Goal: Use online tool/utility: Utilize a website feature to perform a specific function

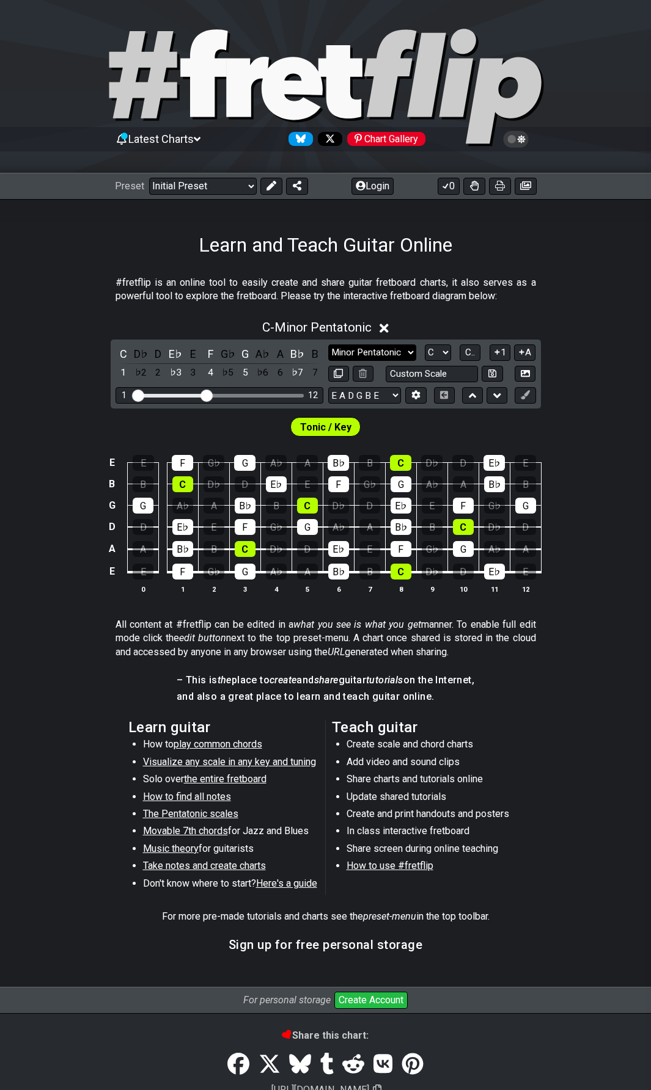
click at [367, 351] on select "Minor Pentatonic Click to edit Minor Pentatonic Major Pentatonic Minor Blues Ma…" at bounding box center [372, 353] width 88 height 16
select select "Minor"
click at [328, 345] on select "Minor Pentatonic Click to edit Minor Pentatonic Major Pentatonic Minor Blues Ma…" at bounding box center [372, 353] width 88 height 16
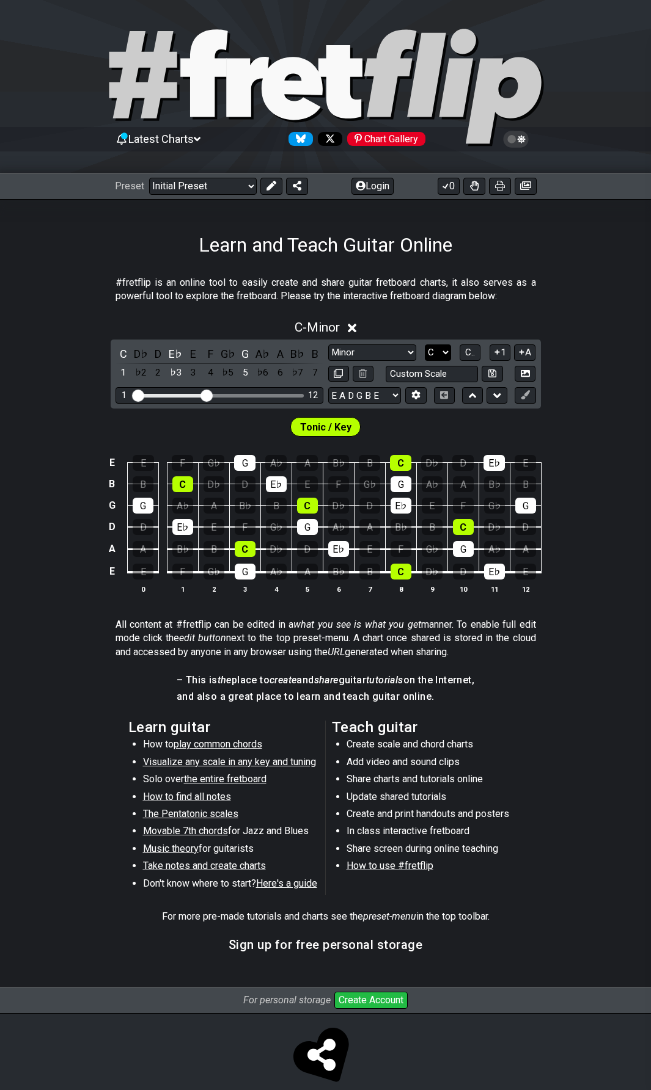
click at [440, 359] on select "A♭ A A♯ B♭ B C C♯ D♭ D D♯ E♭ E F F♯ G♭ G G♯" at bounding box center [438, 353] width 26 height 16
select select "D"
click at [425, 345] on select "A♭ A A♯ B♭ B C C♯ D♭ D D♯ E♭ E F F♯ G♭ G G♯" at bounding box center [438, 353] width 26 height 16
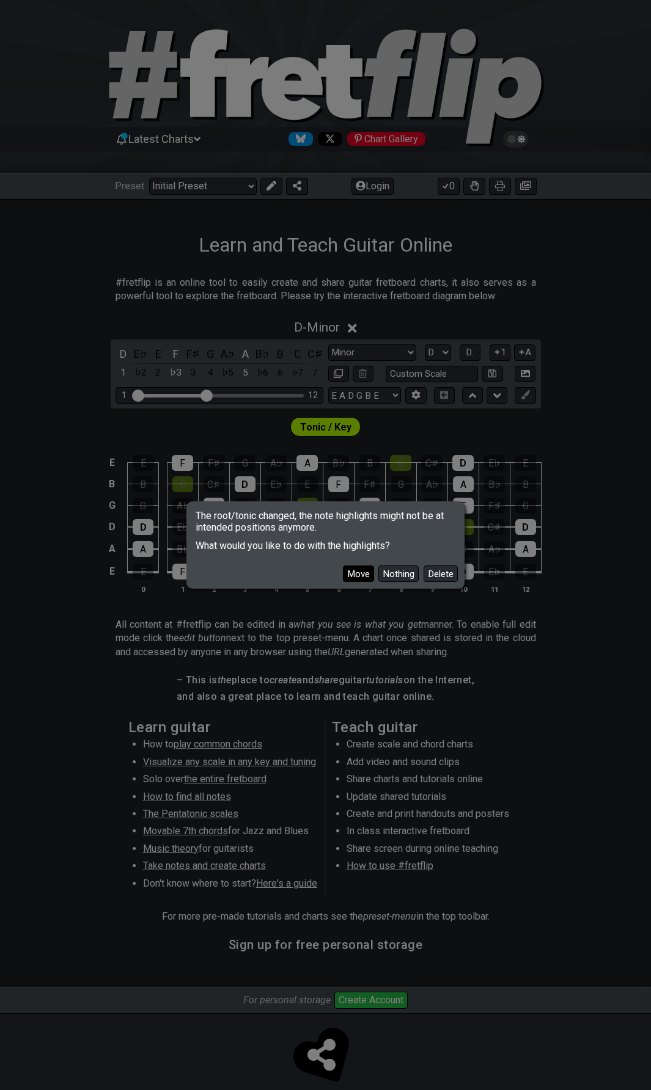
click at [365, 575] on button "Move" at bounding box center [358, 574] width 31 height 16
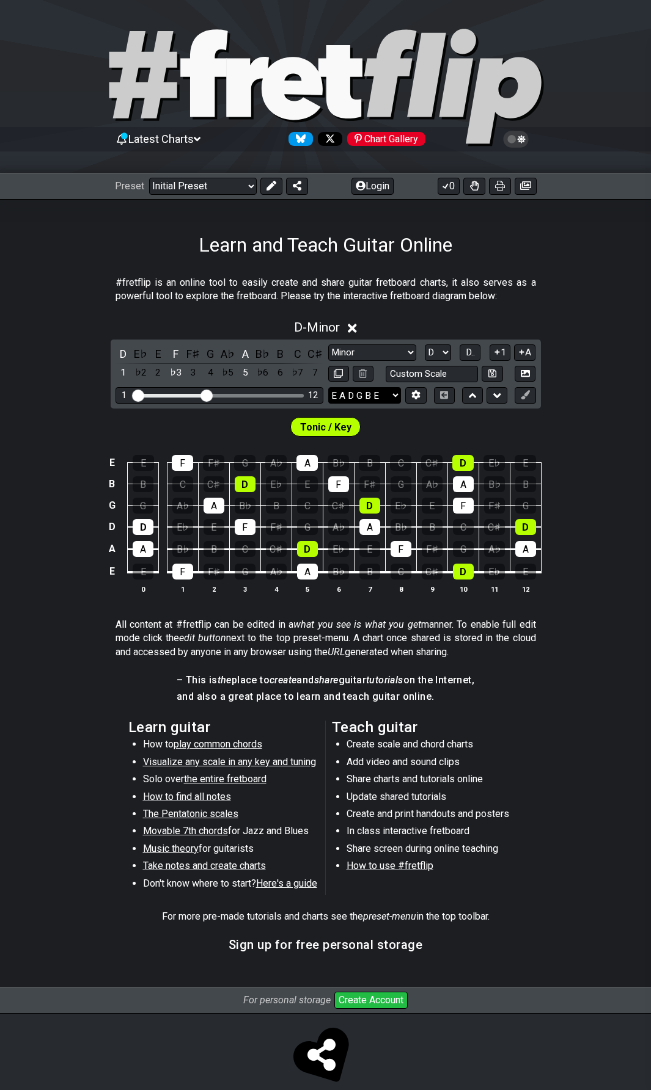
click at [363, 396] on select "E A D G B E E A D G B E E A D G B E B E A D F♯ B A D G C E A D A D G B E E♭ A♭ …" at bounding box center [364, 395] width 73 height 16
click at [362, 392] on select "E A D G B E E A D G B E E A D G B E B E A D F♯ B A D G C E A D A D G B E E♭ A♭ …" at bounding box center [364, 395] width 73 height 16
click at [307, 423] on span "Tonic / Key" at bounding box center [325, 427] width 51 height 18
click at [309, 429] on span "Tonic / Key" at bounding box center [325, 427] width 51 height 18
click at [316, 427] on span "Tonic / Key" at bounding box center [325, 427] width 51 height 18
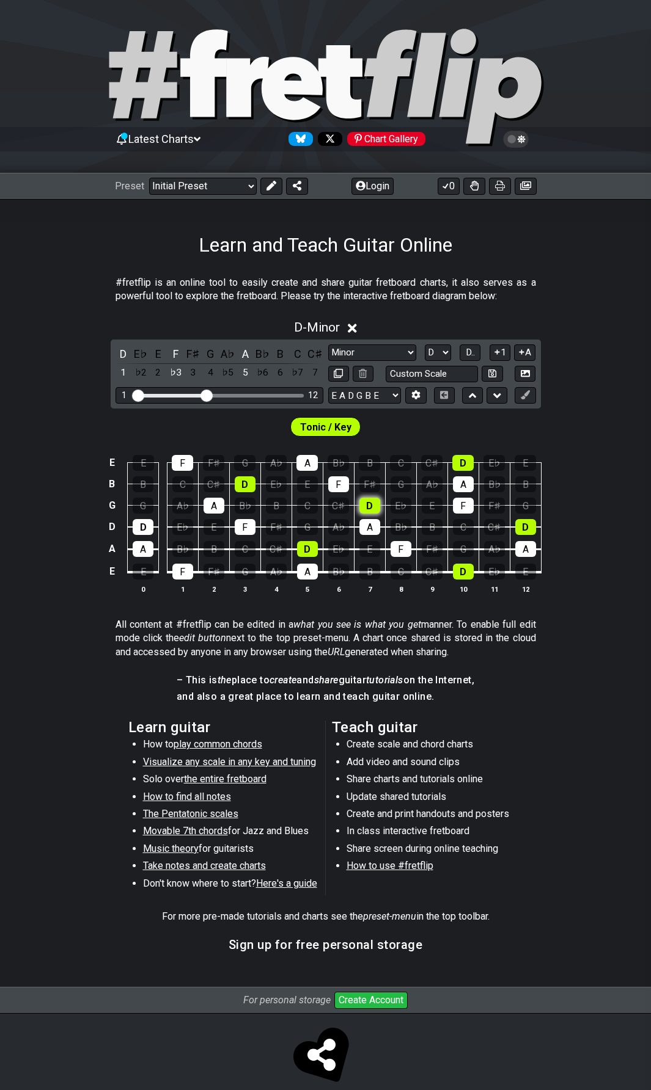
click at [366, 505] on div "D" at bounding box center [369, 506] width 21 height 16
click at [374, 508] on div "D" at bounding box center [369, 506] width 21 height 16
click at [346, 426] on span "Tonic / Key" at bounding box center [325, 427] width 51 height 18
click at [371, 506] on div "D" at bounding box center [369, 506] width 21 height 16
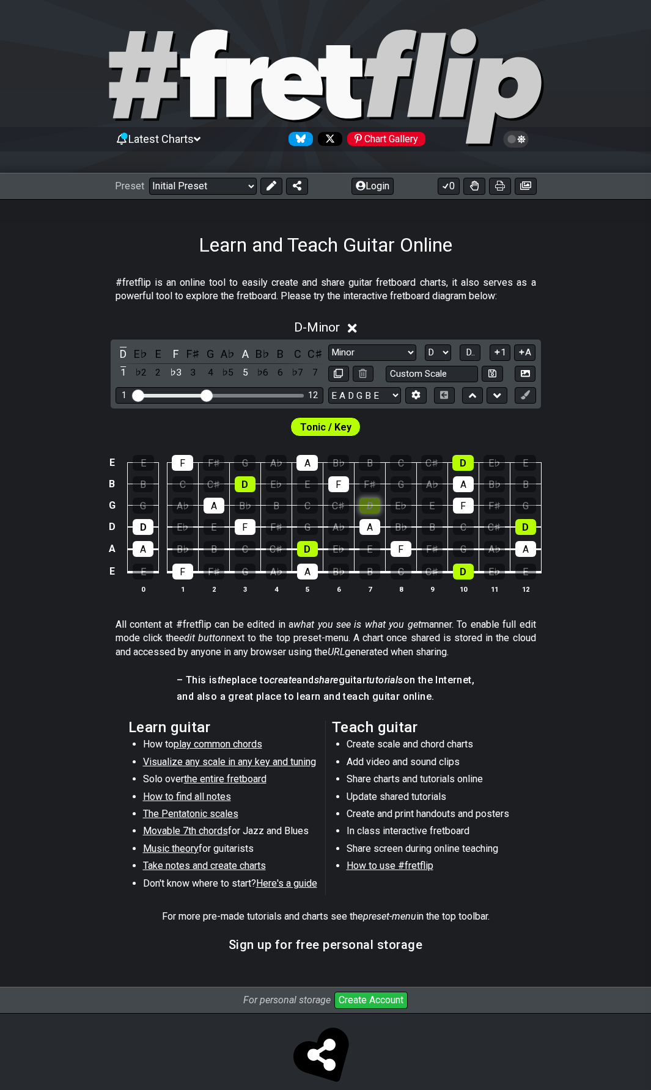
click at [371, 506] on div "D" at bounding box center [369, 506] width 21 height 16
click at [332, 431] on span "Tonic / Key" at bounding box center [325, 427] width 51 height 18
drag, startPoint x: 332, startPoint y: 431, endPoint x: 230, endPoint y: 393, distance: 109.0
click at [329, 429] on span "Tonic / Key" at bounding box center [325, 427] width 51 height 18
drag, startPoint x: 209, startPoint y: 397, endPoint x: 245, endPoint y: 397, distance: 36.0
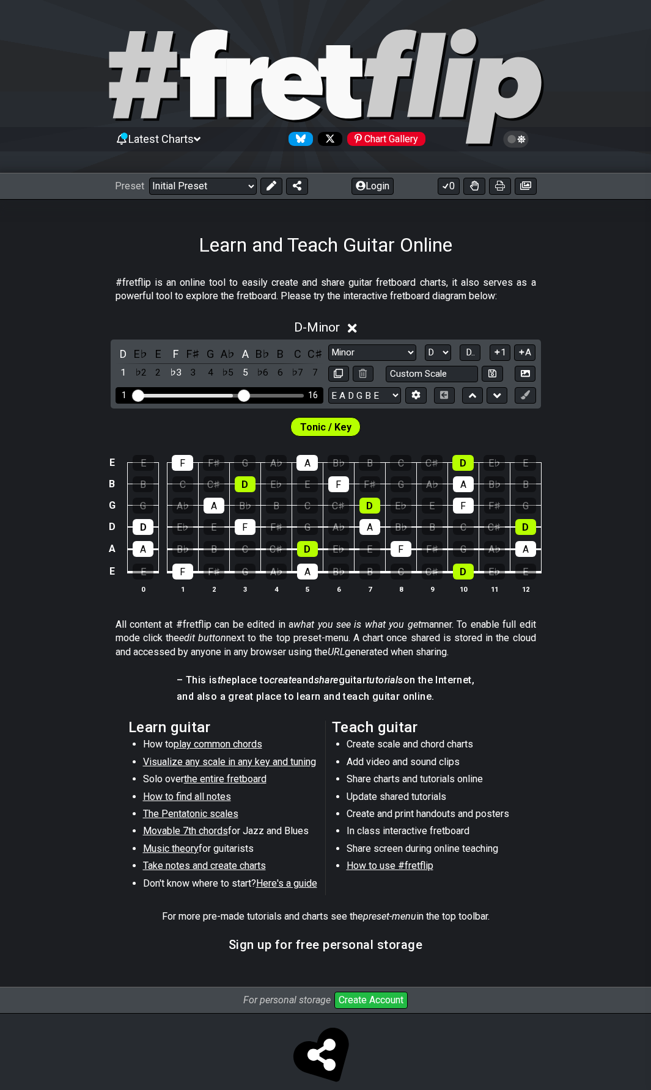
click at [245, 395] on input "Visible fret range" at bounding box center [219, 395] width 173 height 0
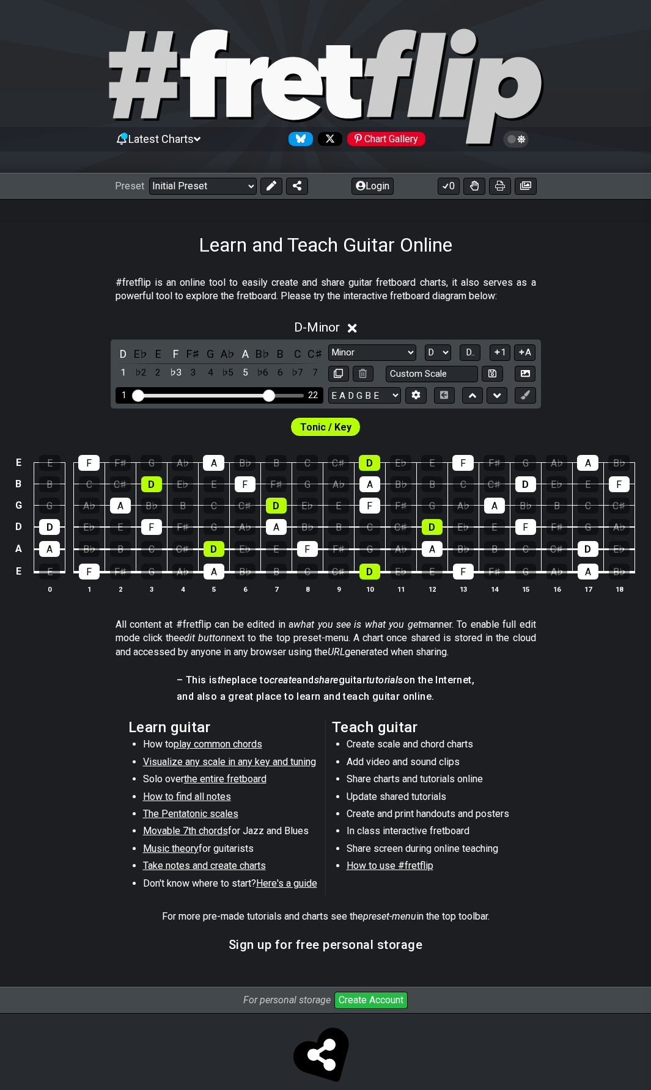
drag, startPoint x: 244, startPoint y: 396, endPoint x: 269, endPoint y: 400, distance: 25.3
click at [269, 395] on input "Visible fret range" at bounding box center [219, 395] width 173 height 0
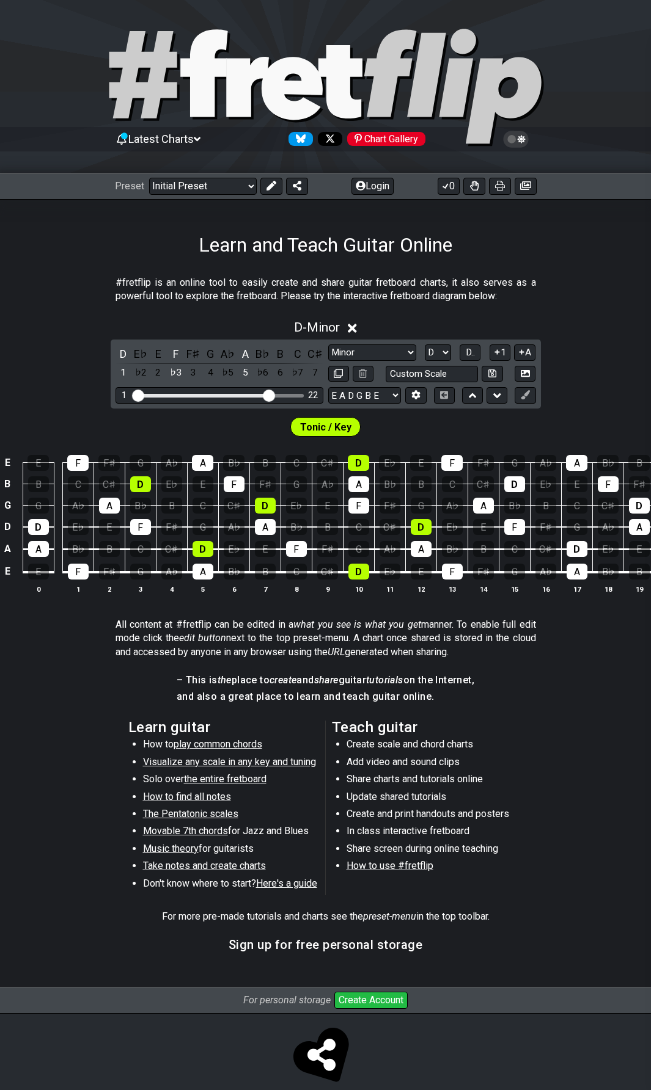
click at [343, 432] on div "Tonic / Key" at bounding box center [325, 427] width 70 height 20
click at [338, 428] on span "Tonic / Key" at bounding box center [325, 427] width 51 height 18
click at [407, 396] on button at bounding box center [415, 395] width 21 height 16
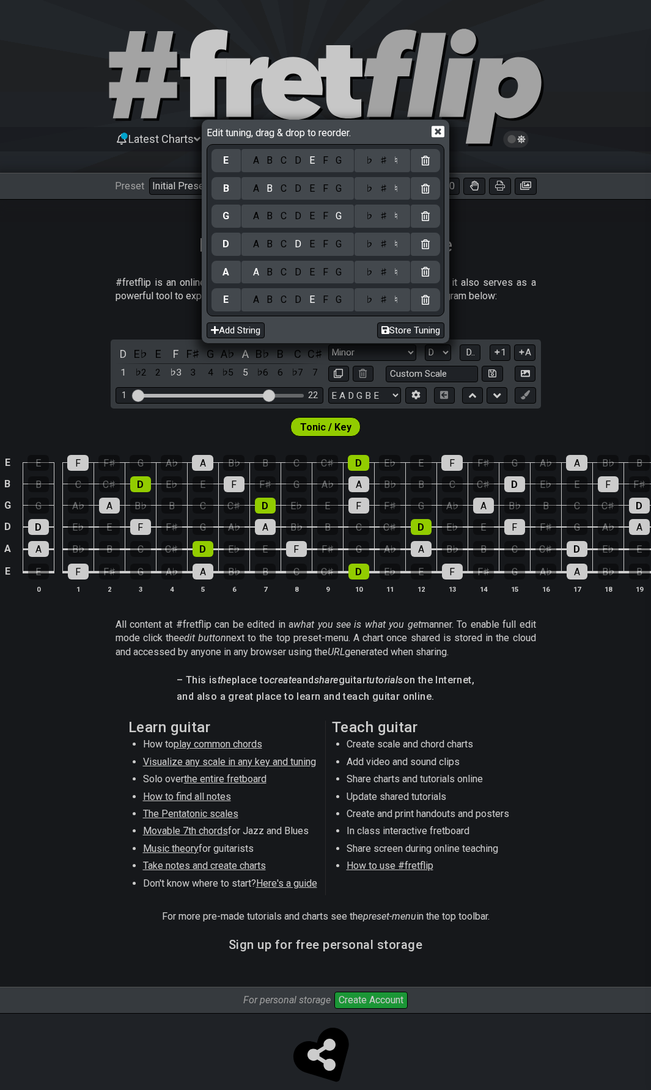
click at [427, 134] on div "Edit tuning, drag & drop to reorder." at bounding box center [325, 133] width 238 height 21
click at [429, 131] on div "Edit tuning, drag & drop to reorder." at bounding box center [325, 133] width 238 height 21
click at [434, 136] on icon at bounding box center [437, 132] width 13 height 12
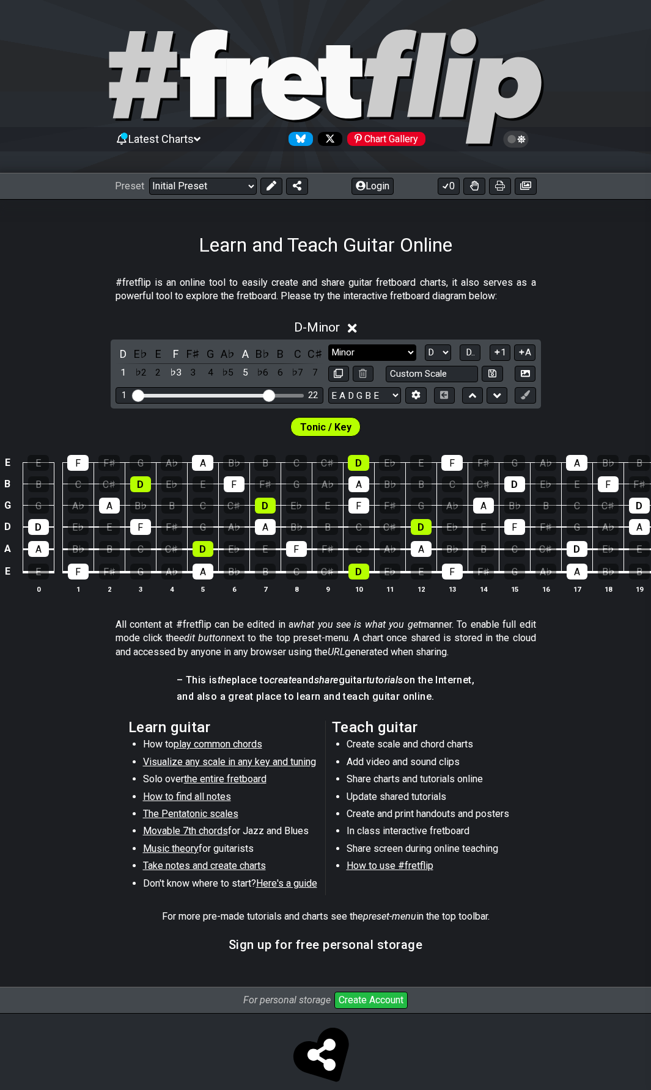
click at [357, 357] on select "Minor Pentatonic Click to edit Minor Pentatonic Major Pentatonic Minor Blues Ma…" at bounding box center [372, 353] width 88 height 16
click at [328, 345] on select "Minor Pentatonic Click to edit Minor Pentatonic Major Pentatonic Minor Blues Ma…" at bounding box center [372, 353] width 88 height 16
click at [440, 377] on input "text" at bounding box center [431, 374] width 93 height 16
type input "Custom Scale"
click at [442, 426] on div "Tonic / Key" at bounding box center [325, 424] width 651 height 31
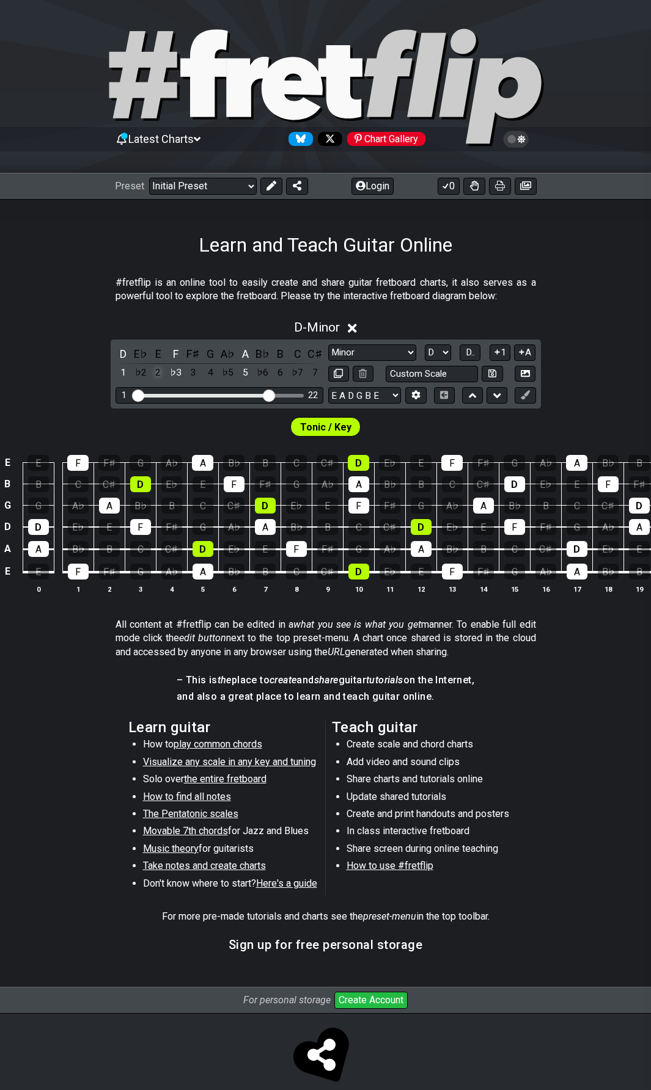
click at [155, 374] on div "2" at bounding box center [158, 373] width 16 height 16
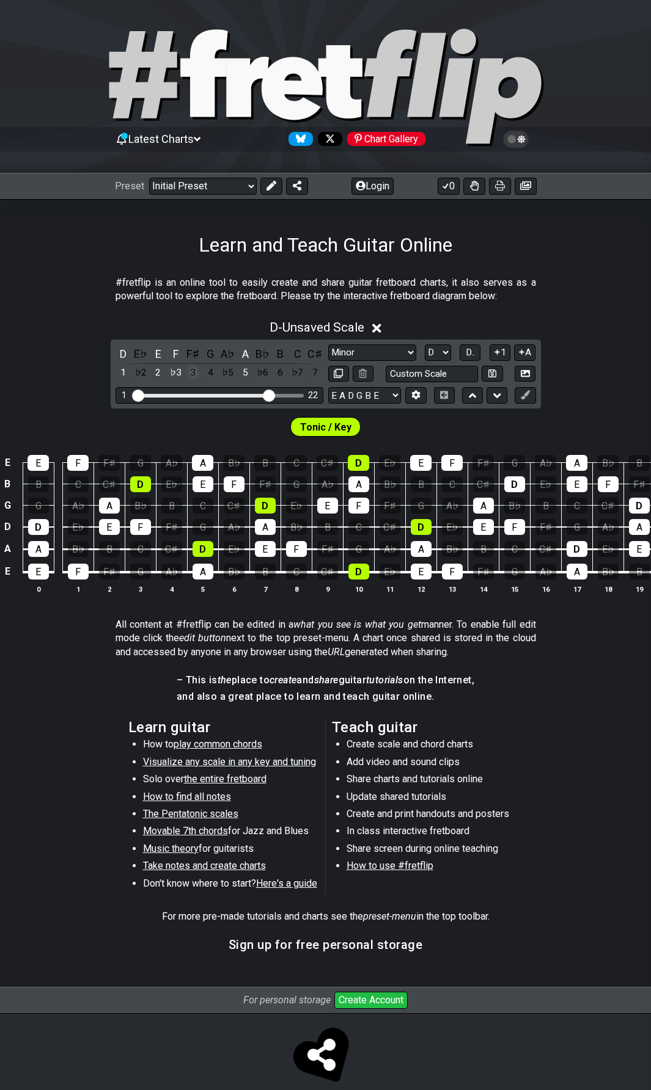
click at [193, 380] on div "3" at bounding box center [193, 373] width 16 height 16
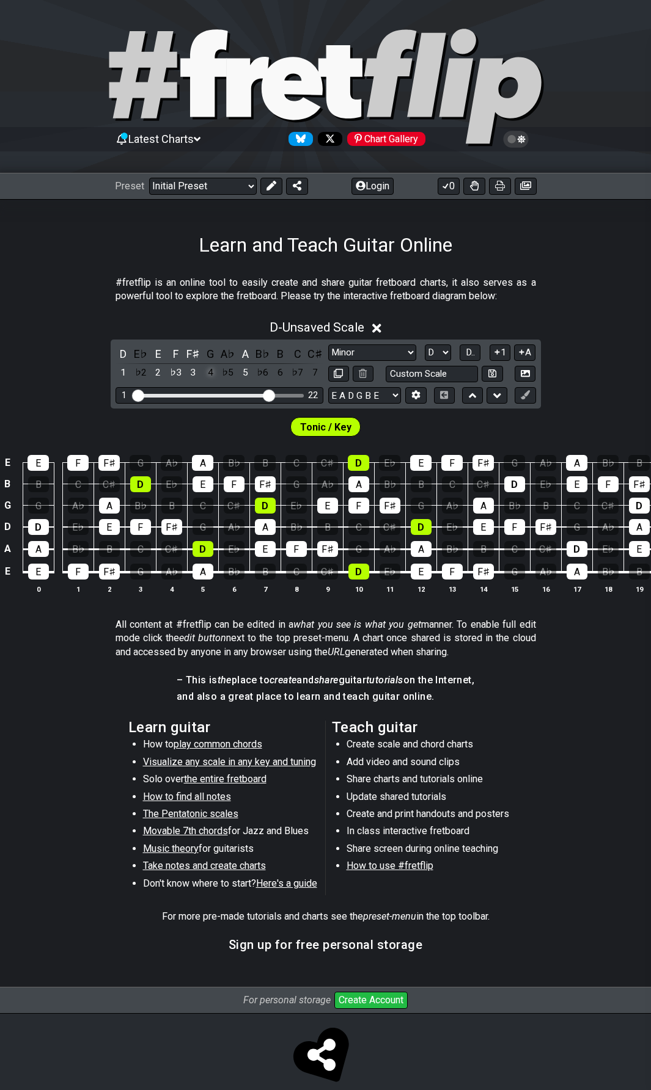
drag, startPoint x: 203, startPoint y: 374, endPoint x: 242, endPoint y: 382, distance: 39.2
click at [207, 374] on div "4" at bounding box center [210, 373] width 16 height 16
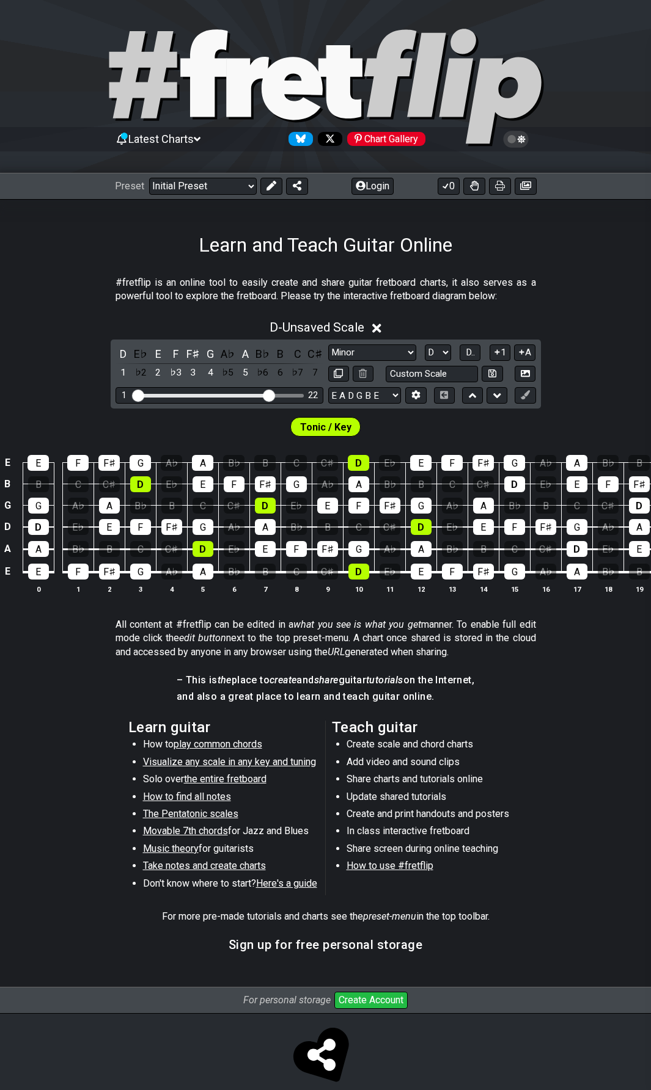
click at [315, 431] on span "Tonic / Key" at bounding box center [325, 427] width 51 height 18
drag, startPoint x: 315, startPoint y: 431, endPoint x: 281, endPoint y: 388, distance: 55.2
click at [315, 429] on span "Tonic / Key" at bounding box center [325, 427] width 51 height 18
click at [308, 376] on div "7" at bounding box center [315, 373] width 16 height 16
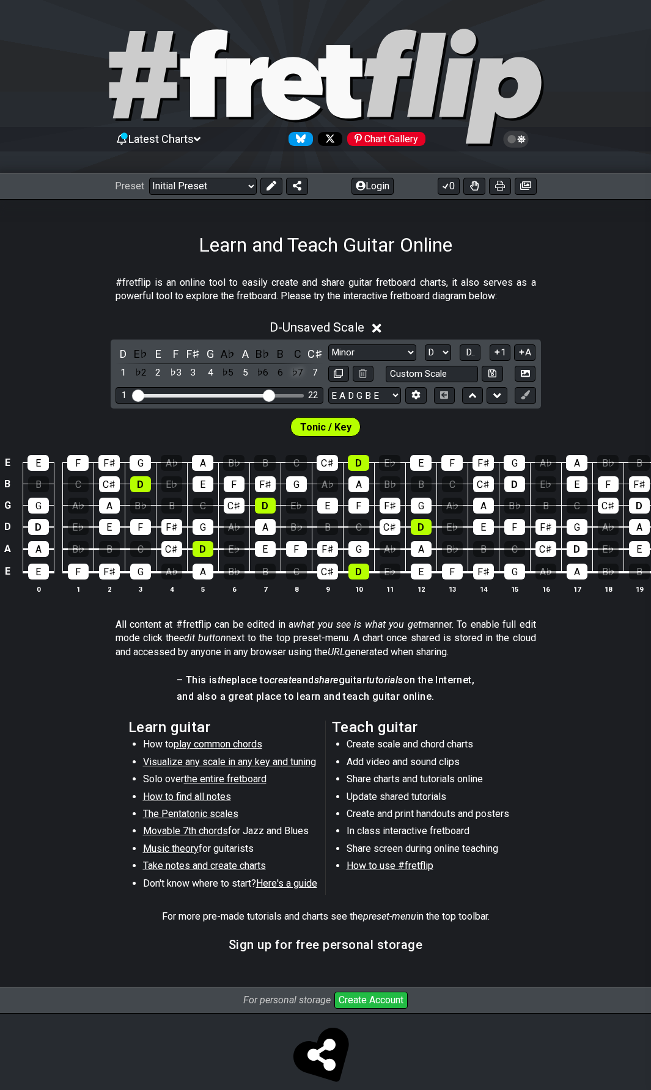
click at [298, 376] on div "♭7" at bounding box center [298, 373] width 16 height 16
click at [272, 375] on div "6" at bounding box center [280, 373] width 16 height 16
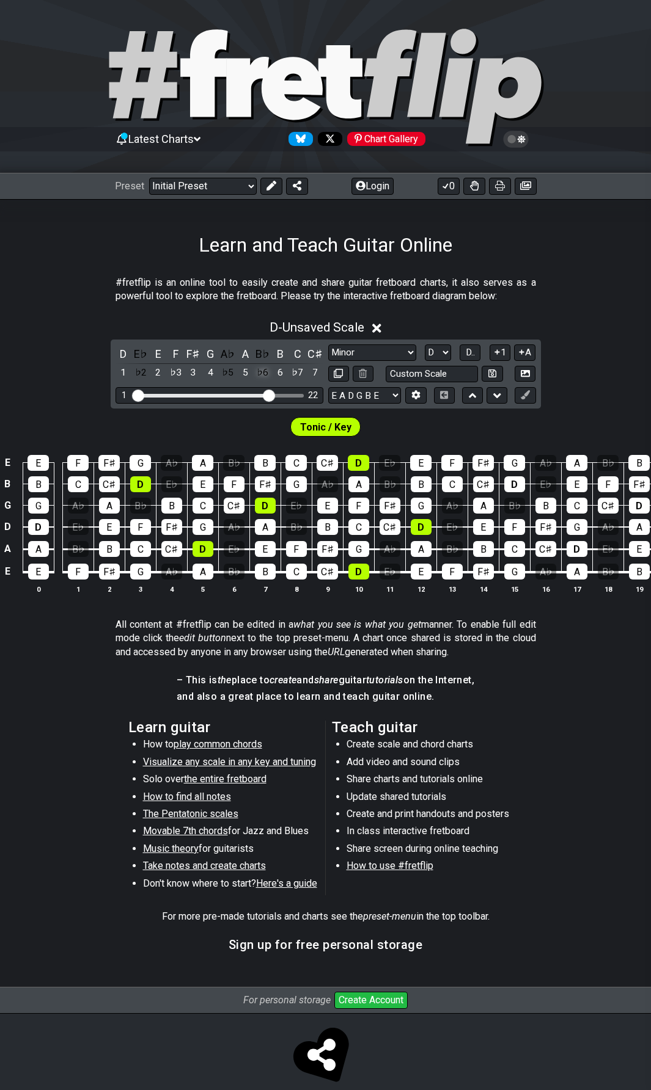
click at [265, 378] on div "♭6" at bounding box center [263, 373] width 16 height 16
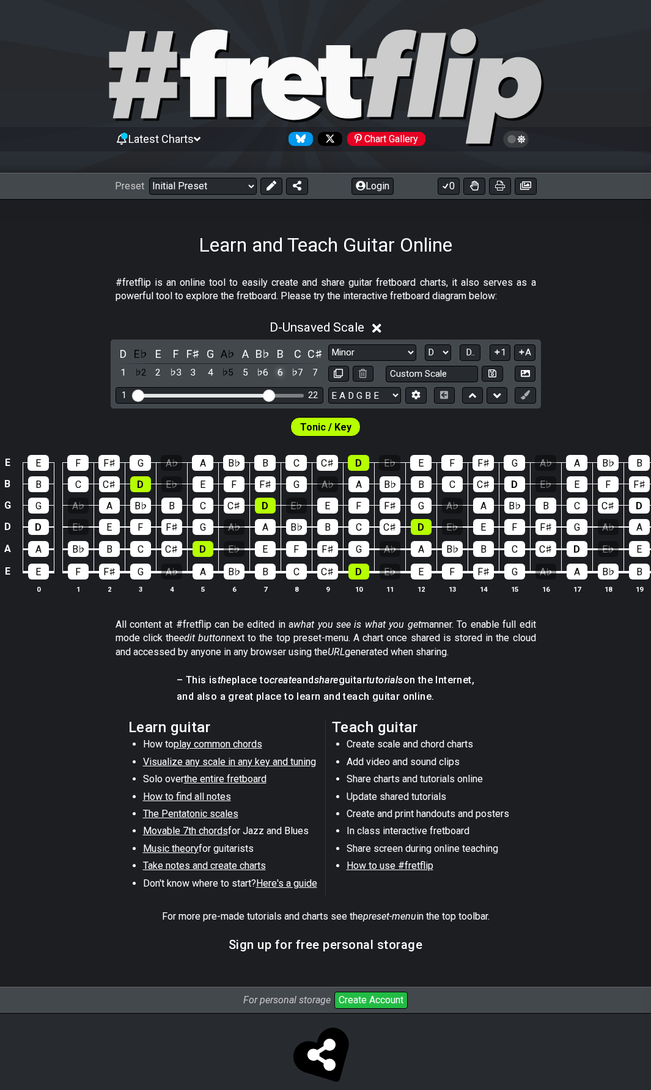
drag, startPoint x: 298, startPoint y: 375, endPoint x: 277, endPoint y: 378, distance: 21.5
click at [297, 375] on div "♭7" at bounding box center [298, 373] width 16 height 16
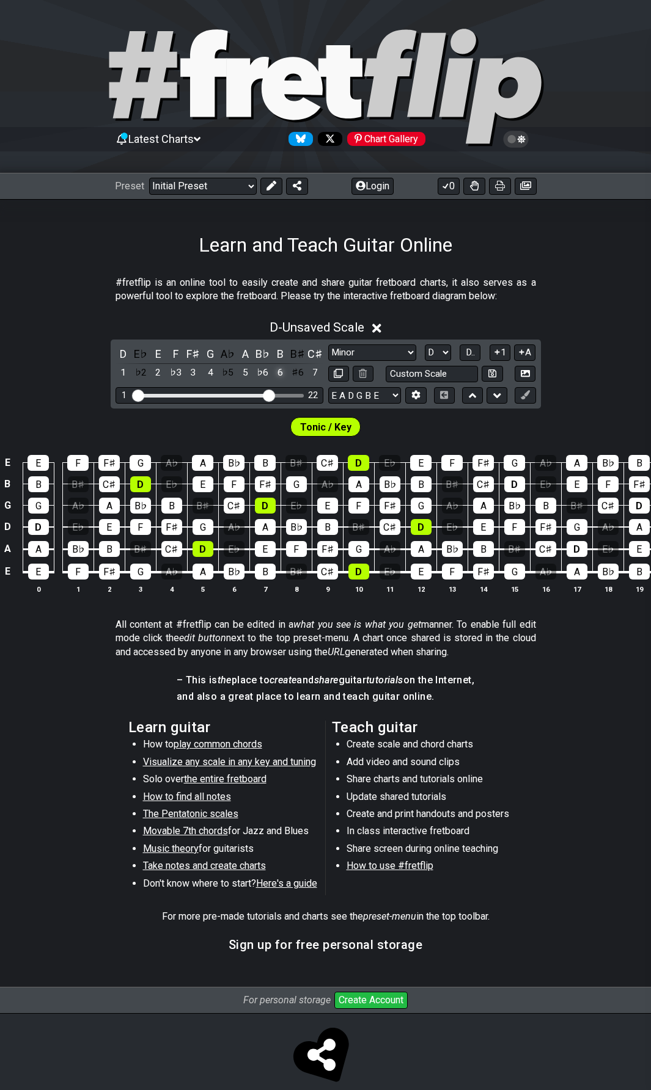
click at [271, 374] on div "D E♭ E F F♯ G A♭ A B♭ B B♯ C♯ 1 ♭2 2 ♭3 3 4 ♭5 5 ♭6 6 ♯6 7" at bounding box center [219, 364] width 208 height 36
click at [263, 376] on div "♭6" at bounding box center [263, 373] width 16 height 16
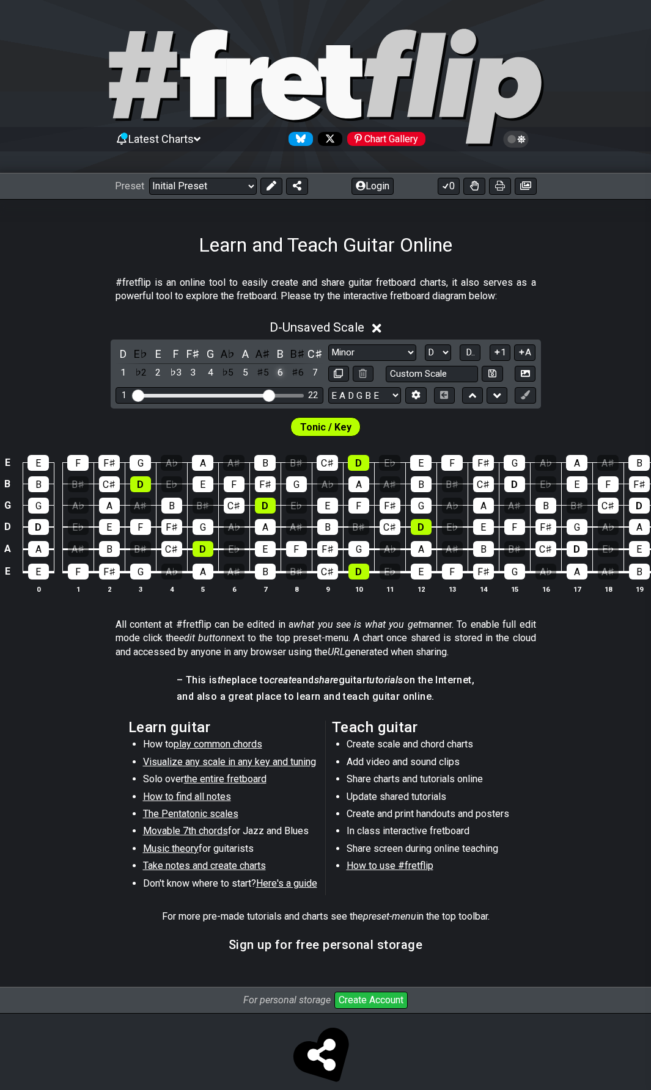
click at [282, 377] on div "6" at bounding box center [280, 373] width 16 height 16
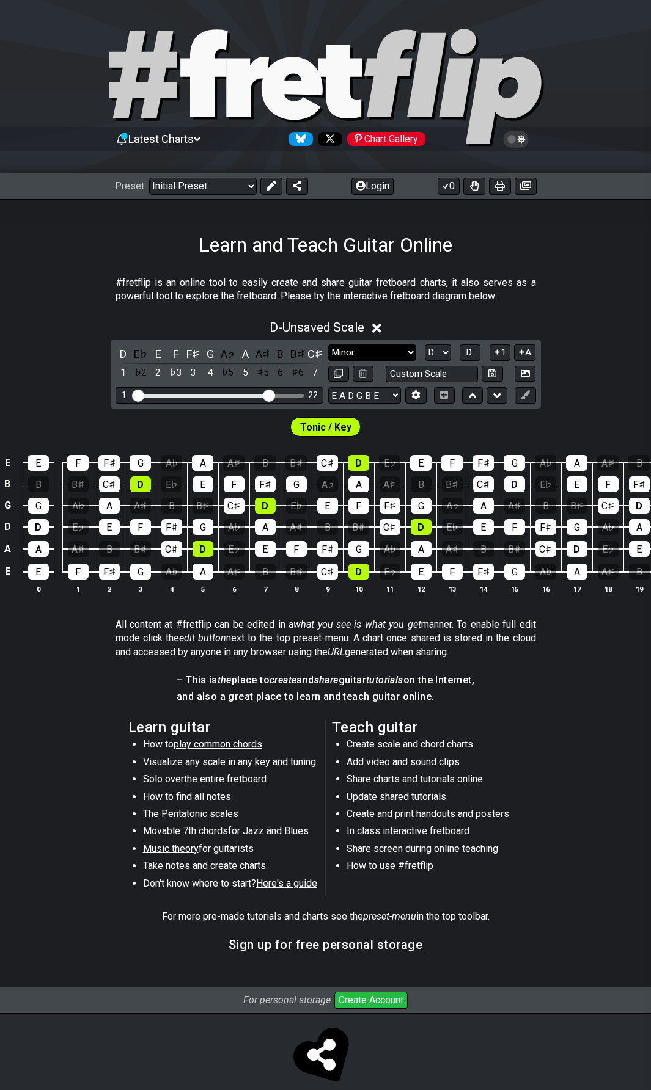
click at [356, 356] on select "Minor Pentatonic Click to edit Minor Pentatonic Major Pentatonic Minor Blues Ma…" at bounding box center [372, 353] width 88 height 16
select select "Minor / Aeolian"
click at [328, 345] on select "Minor Pentatonic Click to edit Minor Pentatonic Major Pentatonic Minor Blues Ma…" at bounding box center [372, 353] width 88 height 16
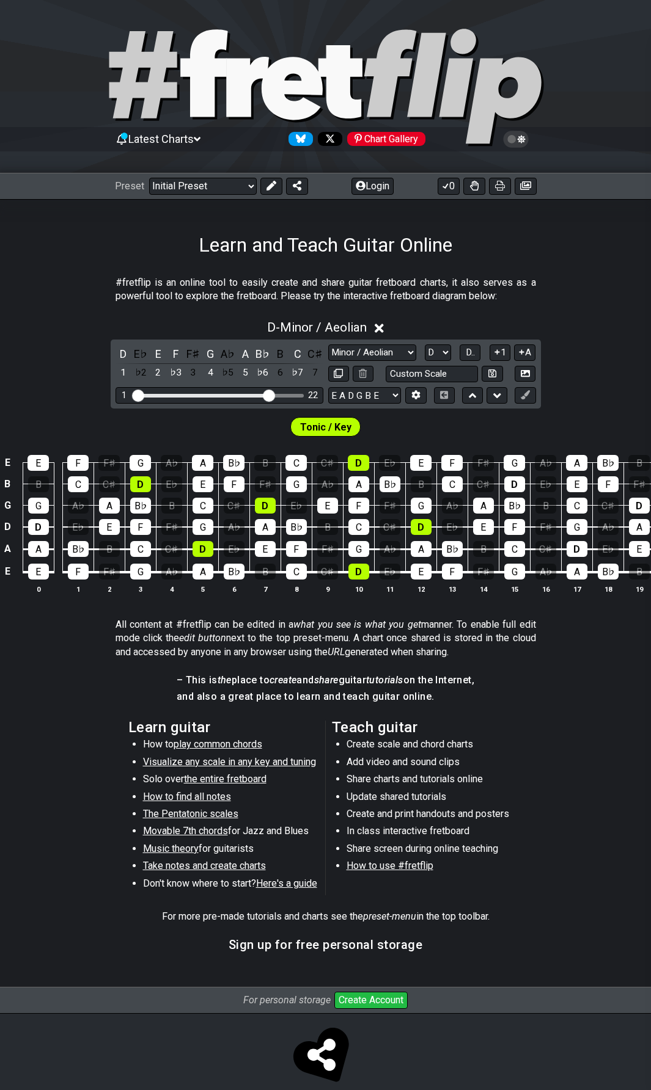
click at [340, 423] on span "Tonic / Key" at bounding box center [325, 427] width 51 height 18
click at [465, 395] on button at bounding box center [472, 395] width 21 height 16
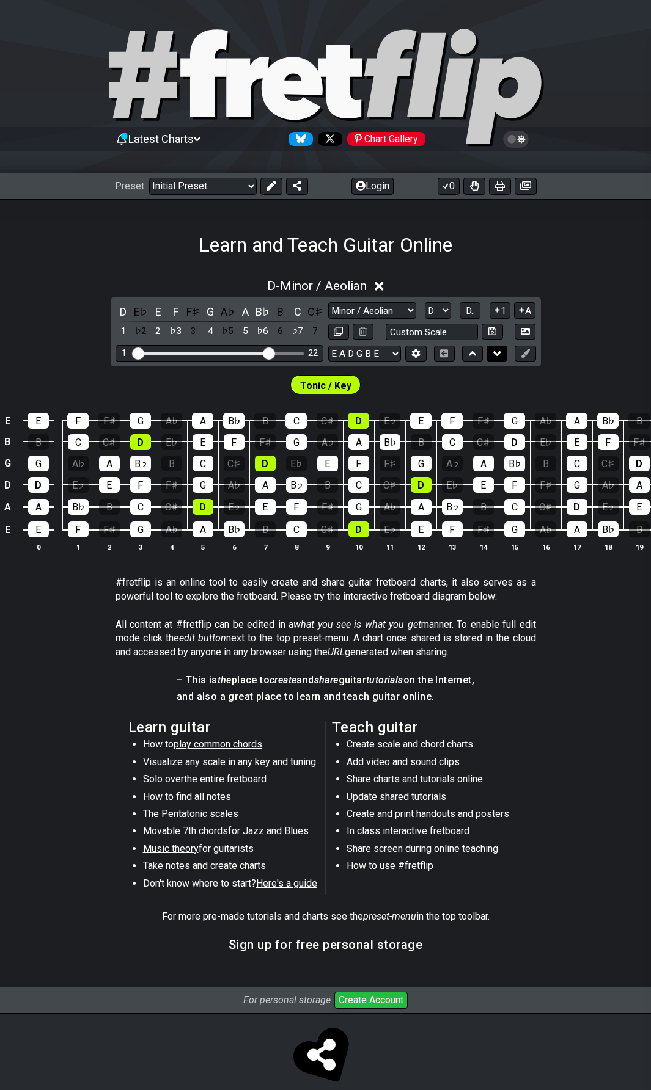
click at [497, 358] on icon at bounding box center [497, 354] width 8 height 12
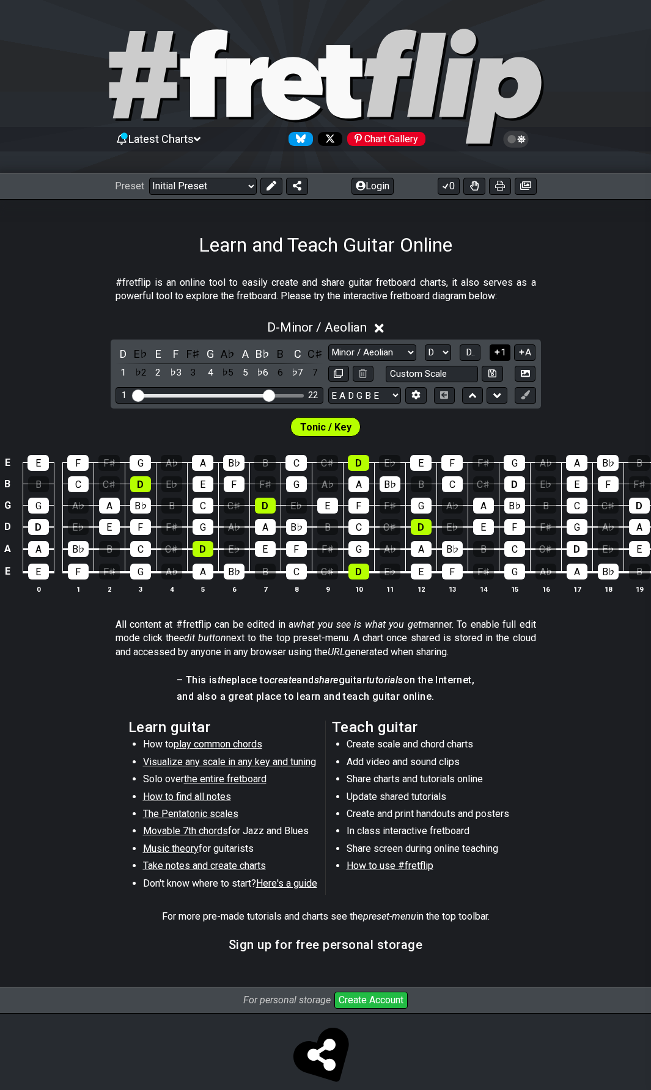
click at [507, 354] on button "1" at bounding box center [499, 353] width 21 height 16
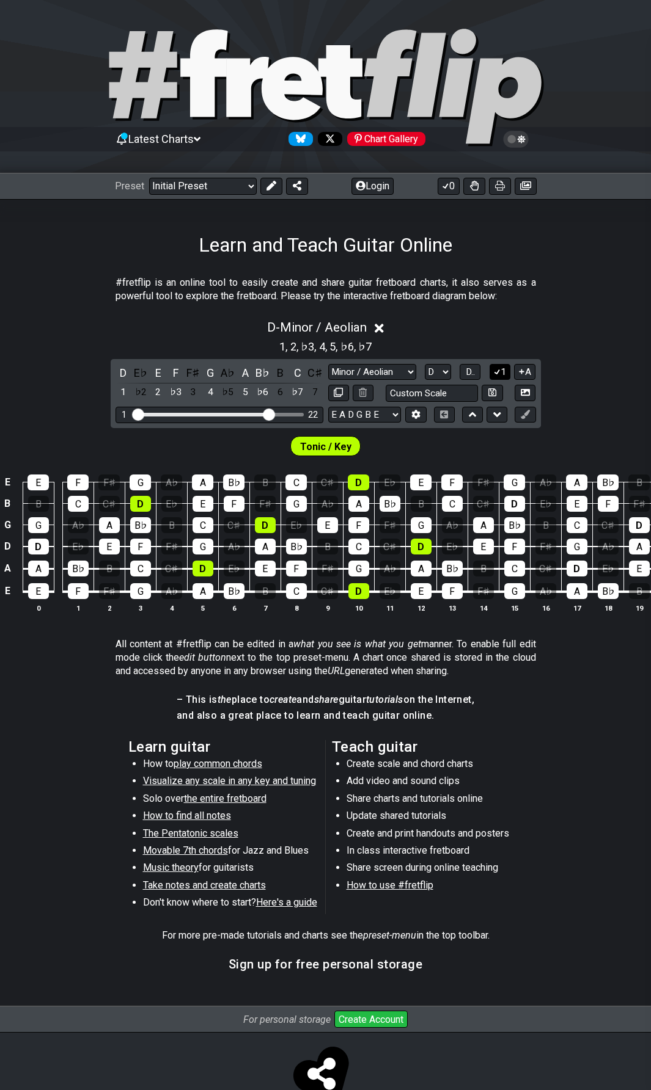
click at [505, 372] on button "1" at bounding box center [499, 372] width 21 height 16
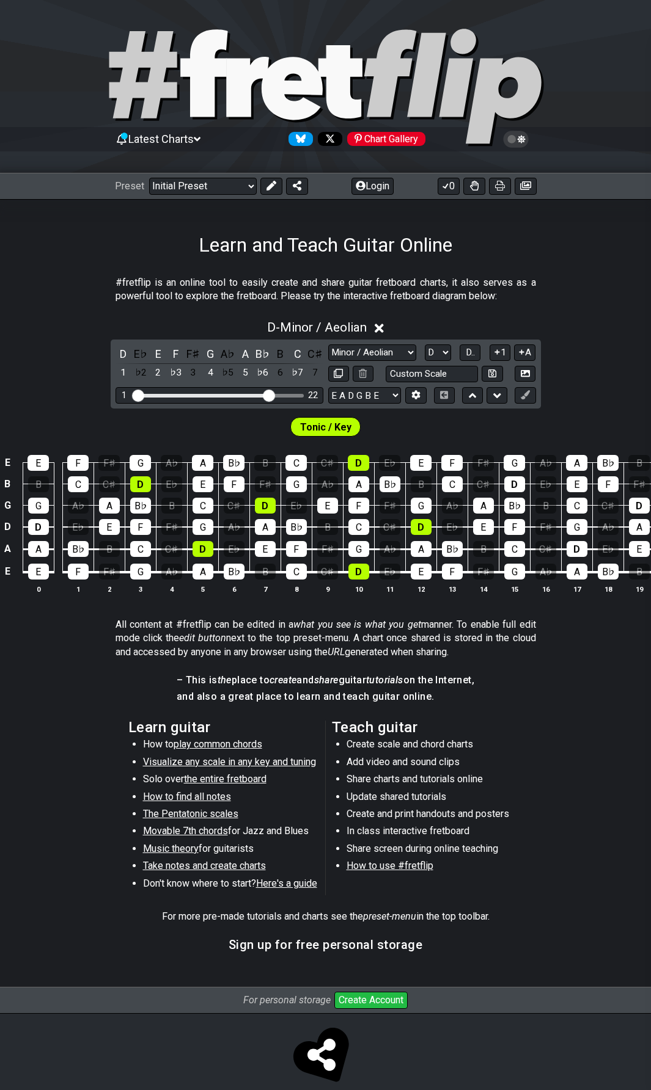
click at [481, 351] on div "Minor Pentatonic Click to edit Minor Pentatonic Major Pentatonic Minor Blues Ma…" at bounding box center [432, 353] width 208 height 16
click at [475, 353] on span "D.." at bounding box center [470, 352] width 9 height 11
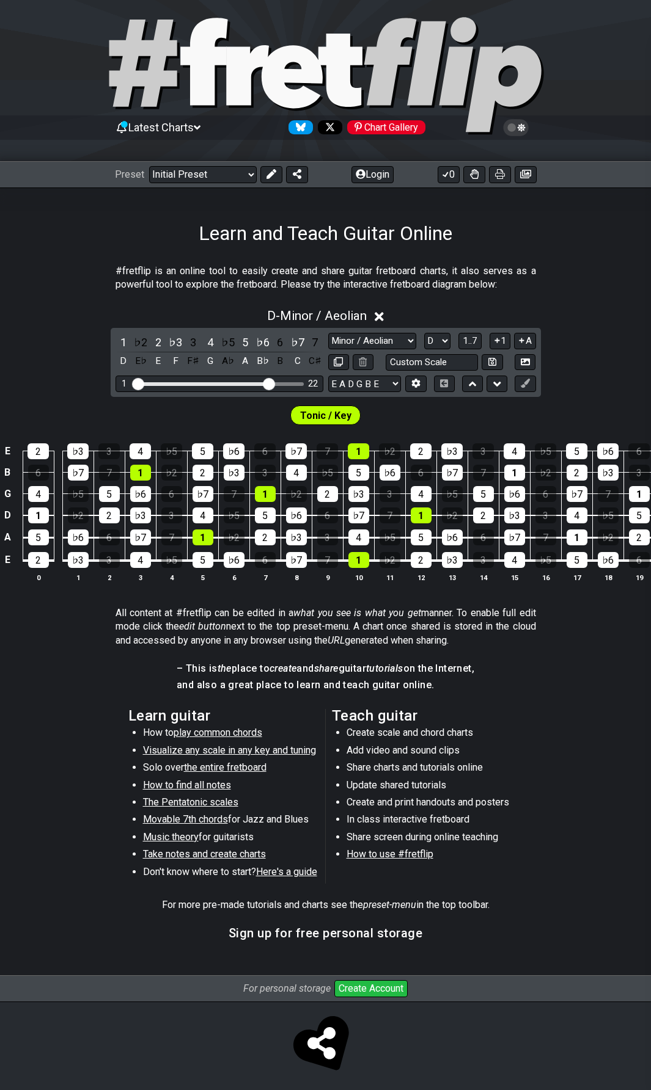
scroll to position [27, 0]
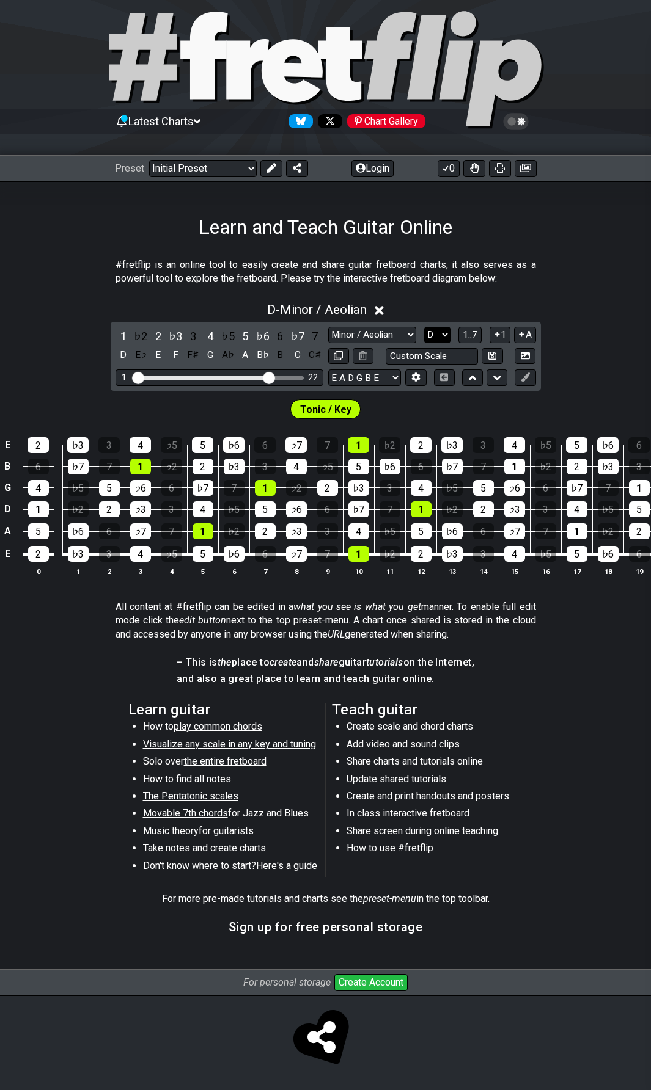
click at [437, 327] on select "A♭ A A♯ B♭ B C C♯ D♭ D D♯ E♭ E F F♯ G♭ G G♯" at bounding box center [437, 335] width 26 height 16
click at [424, 327] on select "A♭ A A♯ B♭ B C C♯ D♭ D D♯ E♭ E F F♯ G♭ G G♯" at bounding box center [437, 335] width 26 height 16
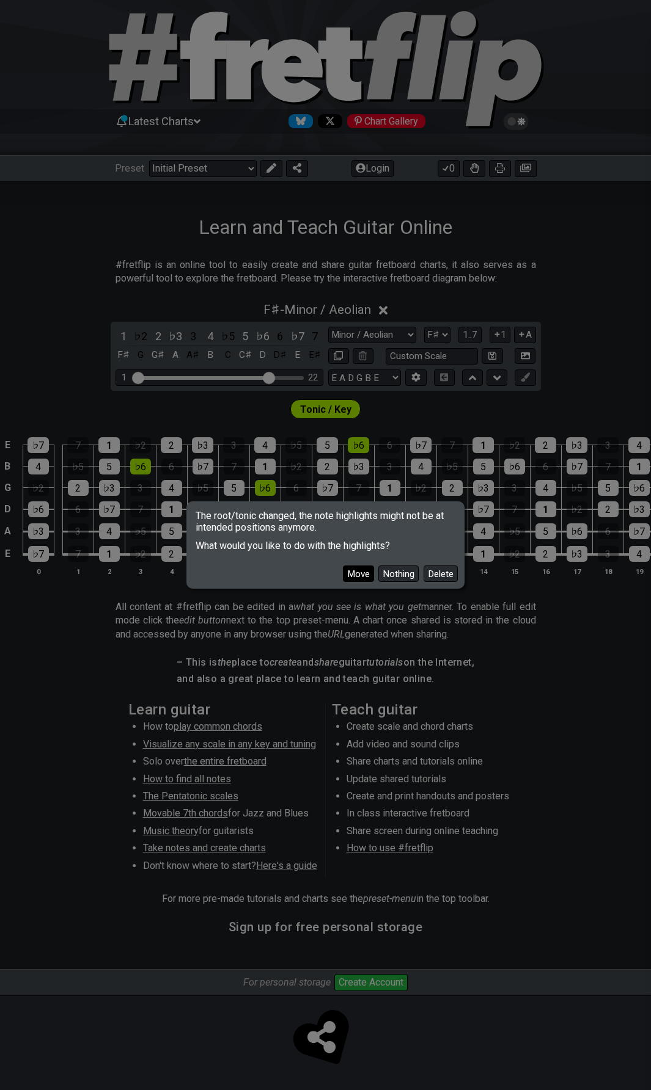
click at [356, 575] on button "Move" at bounding box center [358, 574] width 31 height 16
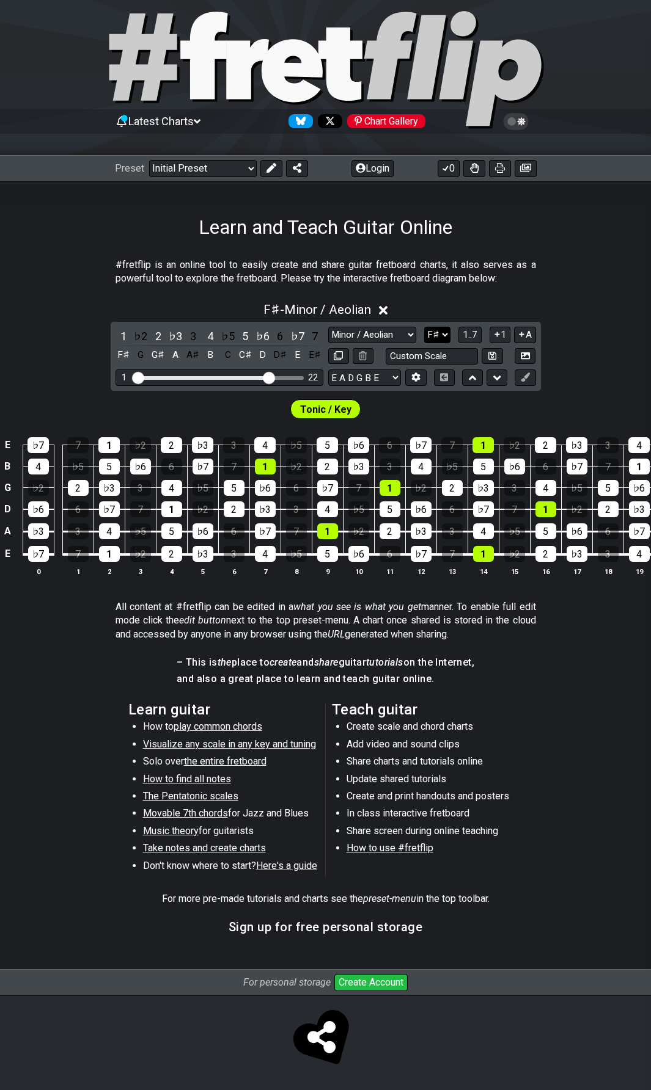
click at [436, 327] on select "A♭ A A♯ B♭ B C C♯ D♭ D D♯ E♭ E F F♯ G♭ G G♯" at bounding box center [437, 335] width 26 height 16
click at [424, 327] on select "A♭ A A♯ B♭ B C C♯ D♭ D D♯ E♭ E F F♯ G♭ G G♯" at bounding box center [437, 335] width 26 height 16
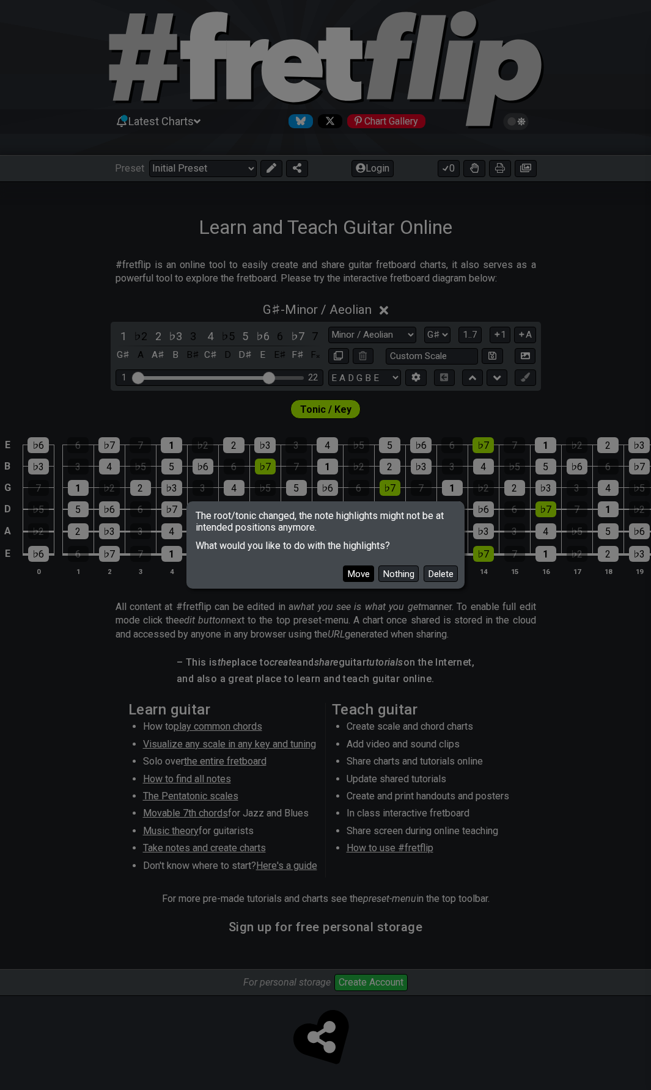
click at [349, 577] on button "Move" at bounding box center [358, 574] width 31 height 16
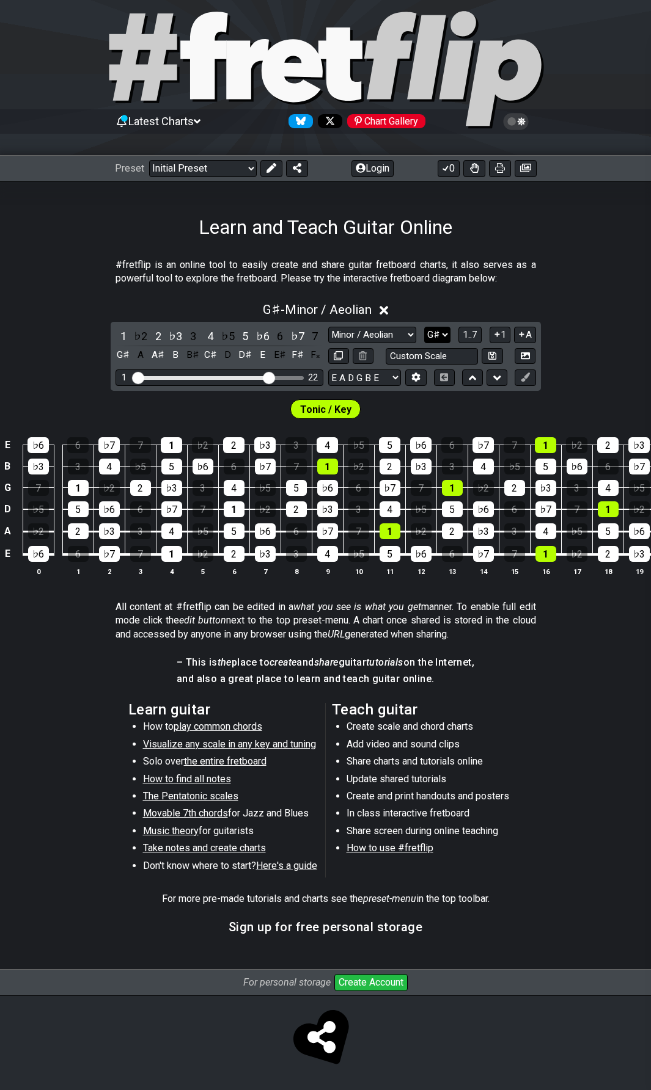
click at [448, 327] on select "A♭ A A♯ B♭ B C C♯ D♭ D D♯ E♭ E F F♯ G♭ G G♯" at bounding box center [437, 335] width 26 height 16
select select "F#"
click at [424, 327] on select "A♭ A A♯ B♭ B C C♯ D♭ D D♯ E♭ E F F♯ G♭ G G♯" at bounding box center [437, 335] width 26 height 16
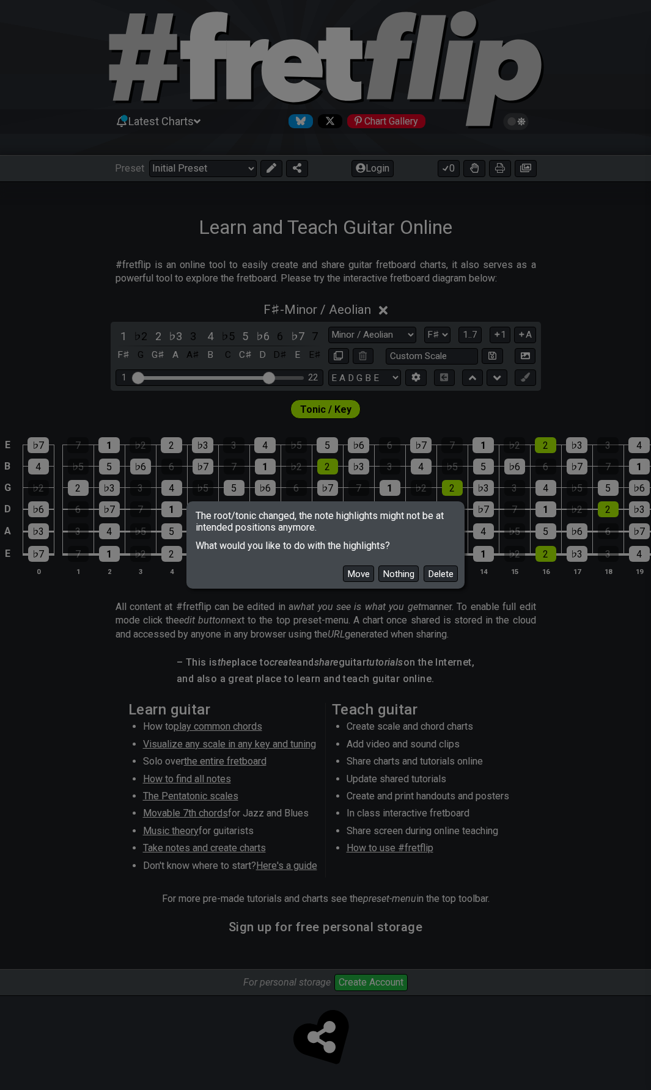
drag, startPoint x: 349, startPoint y: 575, endPoint x: 403, endPoint y: 572, distance: 53.2
click at [349, 574] on button "Move" at bounding box center [358, 574] width 31 height 16
